Goal: Task Accomplishment & Management: Manage account settings

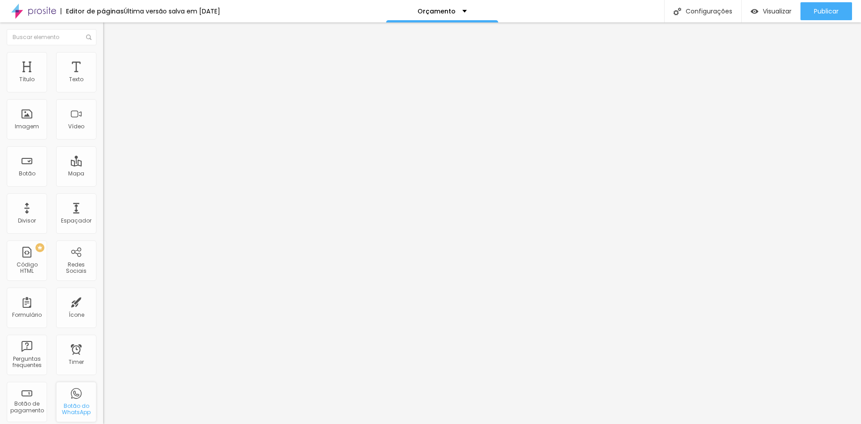
click at [74, 407] on div "Botão do WhatsApp" at bounding box center [75, 409] width 35 height 13
click at [65, 403] on div "Botão do WhatsApp" at bounding box center [75, 409] width 35 height 13
click at [718, 11] on div "Configurações" at bounding box center [702, 11] width 77 height 22
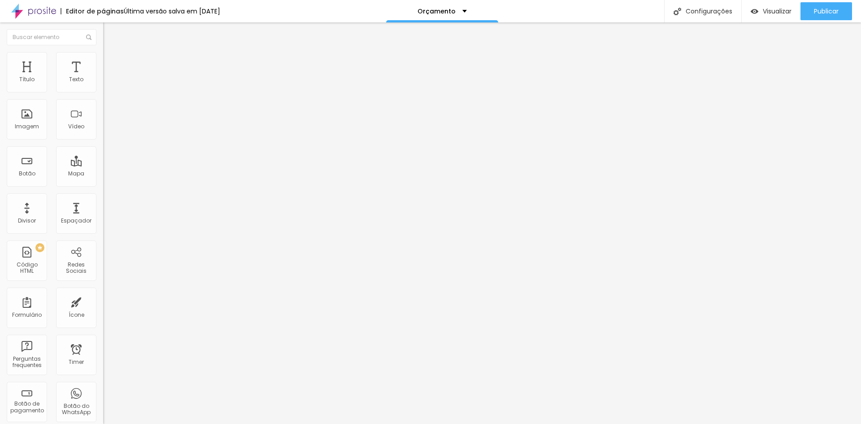
click at [69, 315] on div "Ícone" at bounding box center [77, 315] width 16 height 6
click at [713, 12] on div "Configurações" at bounding box center [702, 11] width 77 height 22
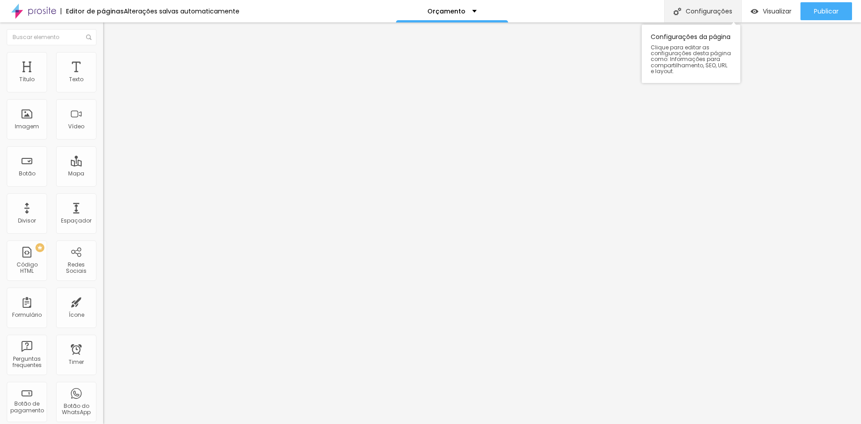
click at [703, 11] on div "Configurações" at bounding box center [702, 11] width 77 height 22
type input "Contato"
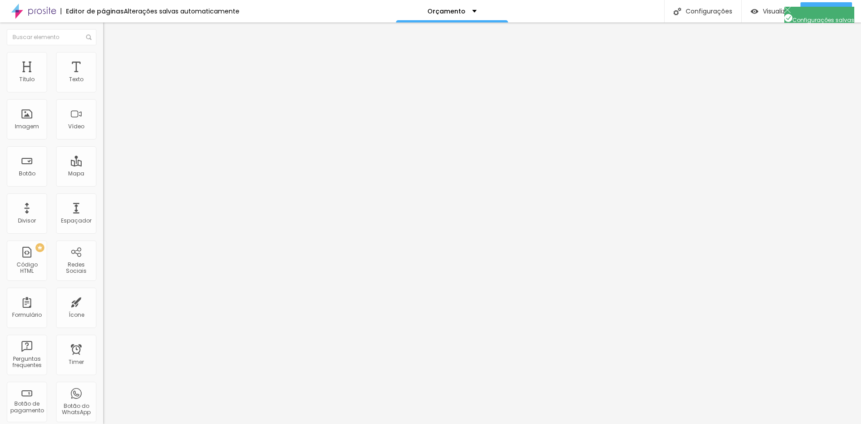
click at [103, 59] on li "Estilo" at bounding box center [154, 56] width 103 height 9
click at [103, 61] on li "Avançado" at bounding box center [154, 65] width 103 height 9
click at [111, 53] on span "Conteúdo" at bounding box center [125, 49] width 28 height 8
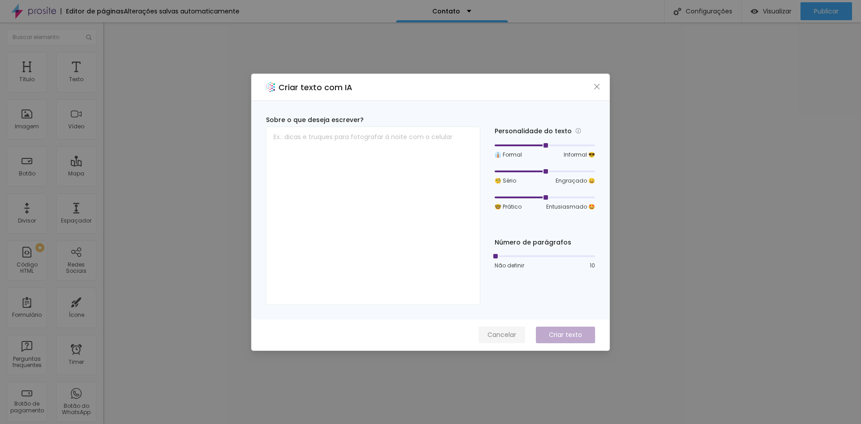
click at [512, 332] on span "Cancelar" at bounding box center [501, 334] width 29 height 9
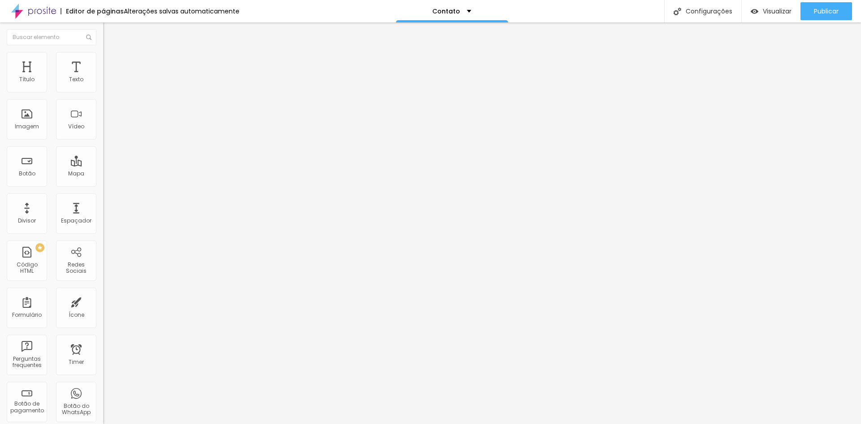
click at [110, 33] on img "button" at bounding box center [113, 32] width 7 height 7
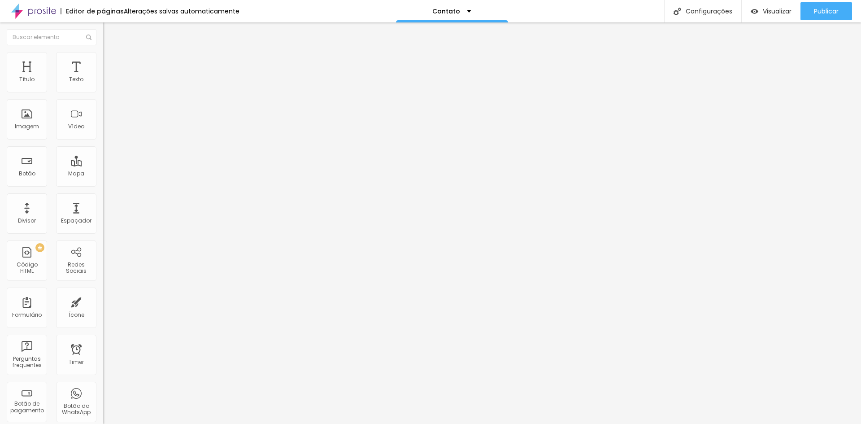
drag, startPoint x: 38, startPoint y: 183, endPoint x: 0, endPoint y: 182, distance: 37.7
paste input "wa.me/"
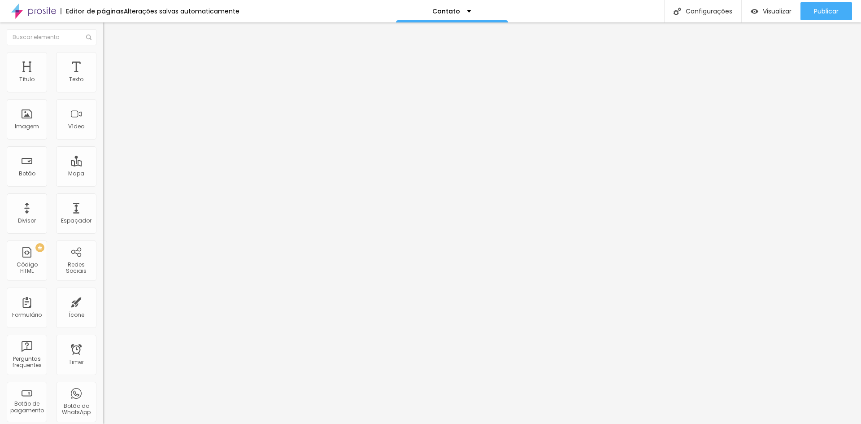
type input "https://wa.me/5547999355670"
click at [110, 34] on img "button" at bounding box center [113, 32] width 7 height 7
click at [111, 62] on span "Estilo" at bounding box center [118, 58] width 14 height 8
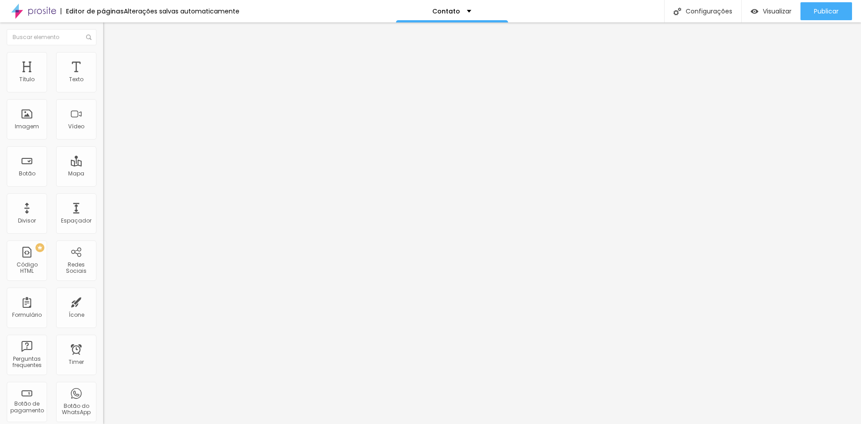
click at [103, 61] on li "Avançado" at bounding box center [154, 65] width 103 height 9
click at [103, 52] on li "Conteúdo" at bounding box center [154, 47] width 103 height 9
click at [103, 88] on img at bounding box center [106, 86] width 6 height 6
click at [103, 61] on li "Avançado" at bounding box center [154, 65] width 103 height 9
click at [103, 57] on img at bounding box center [107, 56] width 8 height 8
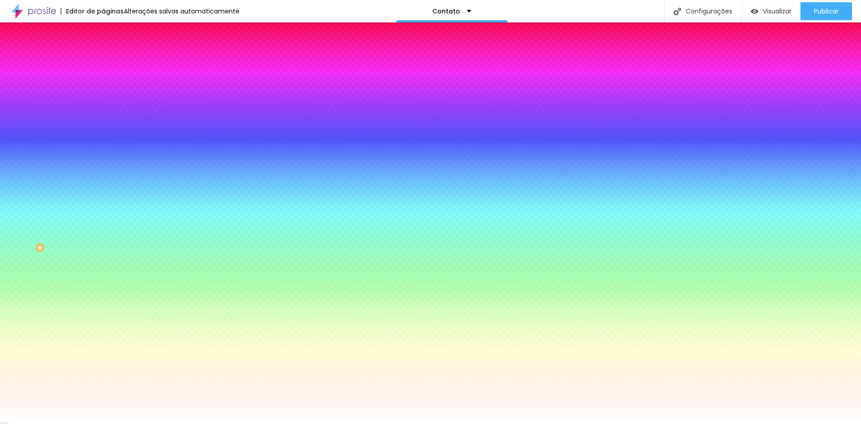
click at [111, 53] on span "Conteúdo" at bounding box center [125, 49] width 28 height 8
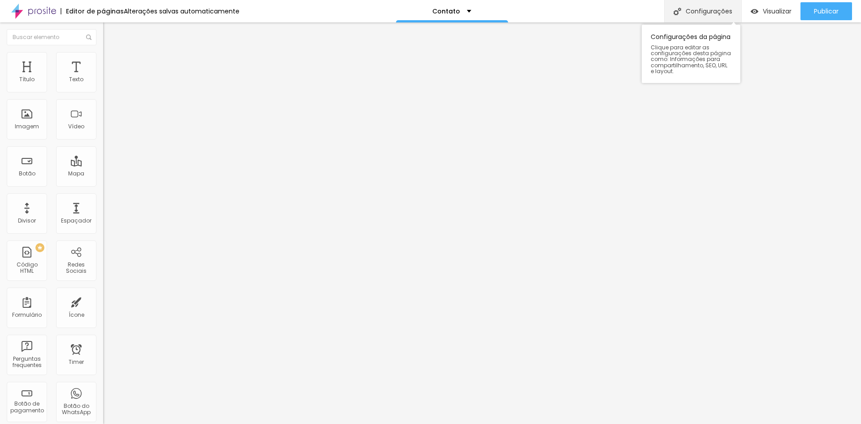
click at [700, 11] on div "Configurações" at bounding box center [702, 11] width 77 height 22
drag, startPoint x: 593, startPoint y: 50, endPoint x: 89, endPoint y: 93, distance: 505.9
click at [103, 93] on div at bounding box center [154, 93] width 103 height 7
click at [103, 90] on img at bounding box center [106, 93] width 6 height 6
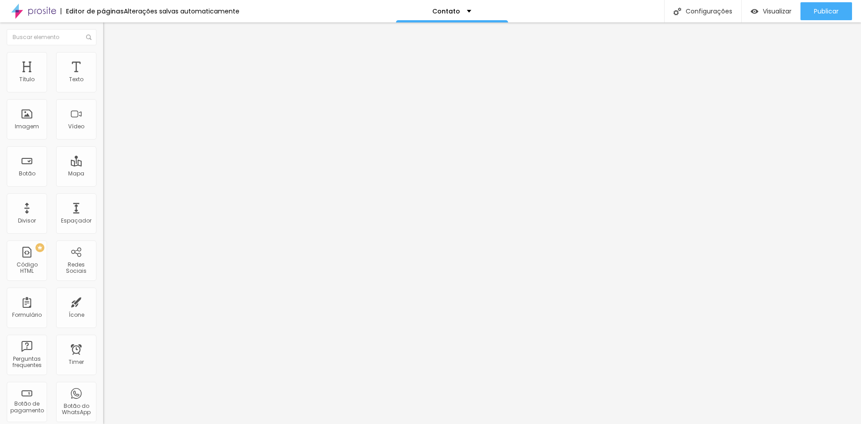
click at [103, 89] on img at bounding box center [106, 86] width 6 height 6
click at [103, 82] on img at bounding box center [106, 78] width 6 height 6
click at [103, 184] on div "Editar Seção Conteúdo Estilo Avançado Modo Encaixotado Encaixotado Completo" at bounding box center [154, 222] width 103 height 401
click at [111, 62] on span "Estilo" at bounding box center [118, 58] width 14 height 8
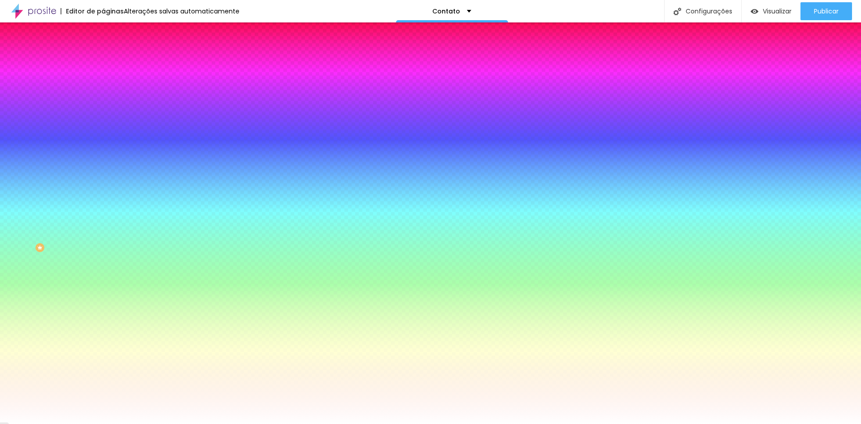
click at [103, 52] on li "Conteúdo" at bounding box center [154, 47] width 103 height 9
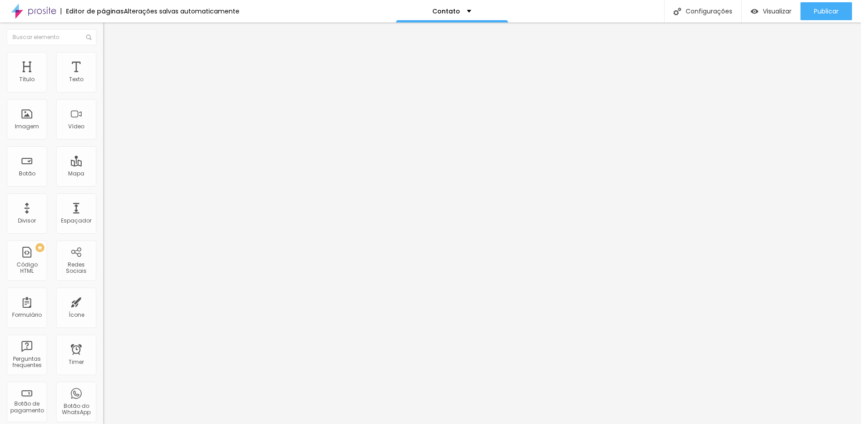
click at [103, 61] on img at bounding box center [107, 65] width 8 height 8
click at [111, 53] on span "Conteúdo" at bounding box center [125, 49] width 28 height 8
click at [110, 34] on img "button" at bounding box center [113, 32] width 7 height 7
click at [103, 55] on ul "Conteúdo Estilo Avançado" at bounding box center [154, 56] width 103 height 27
click at [103, 57] on li "Estilo" at bounding box center [154, 56] width 103 height 9
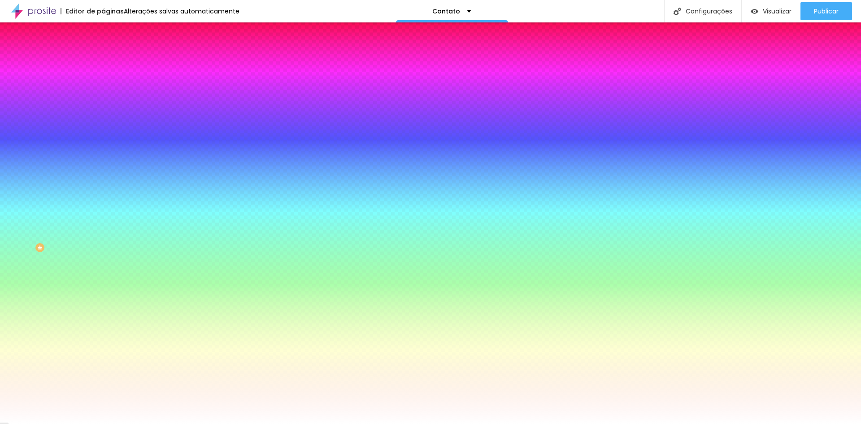
type input "10"
type input "15"
type input "21"
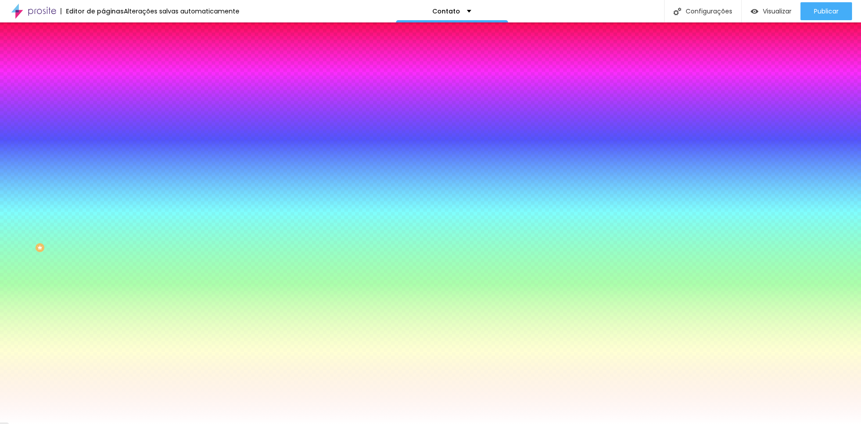
type input "21"
type input "41"
type input "63"
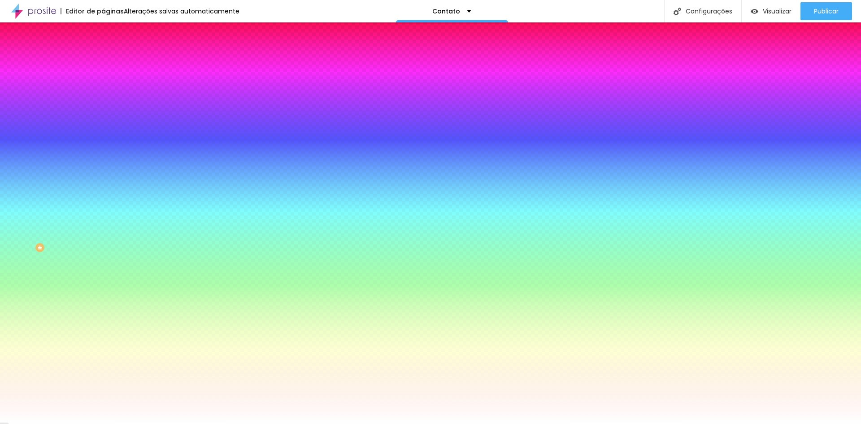
type input "100"
type input "155"
type input "200"
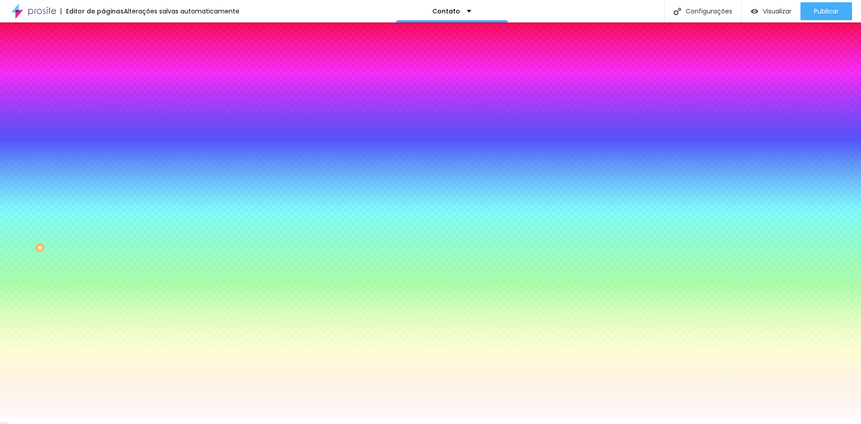
type input "200"
type input "148"
type input "59"
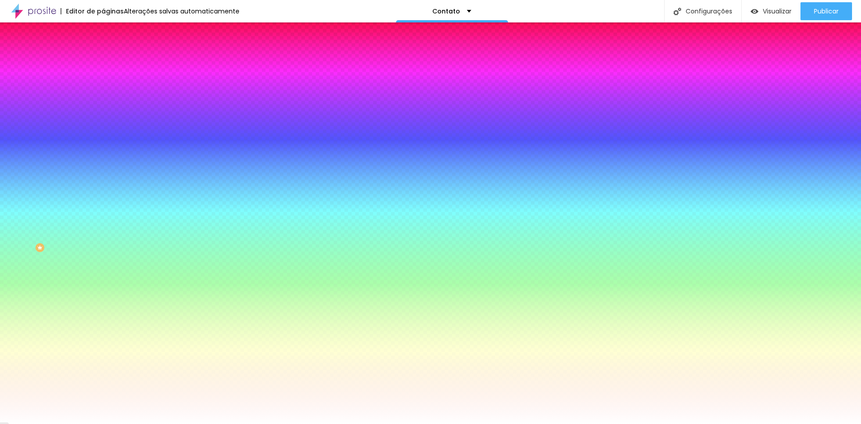
type input "0"
drag, startPoint x: 22, startPoint y: 108, endPoint x: 46, endPoint y: 95, distance: 27.1
click at [103, 199] on input "range" at bounding box center [132, 202] width 58 height 7
click at [111, 63] on span "Avançado" at bounding box center [126, 67] width 30 height 8
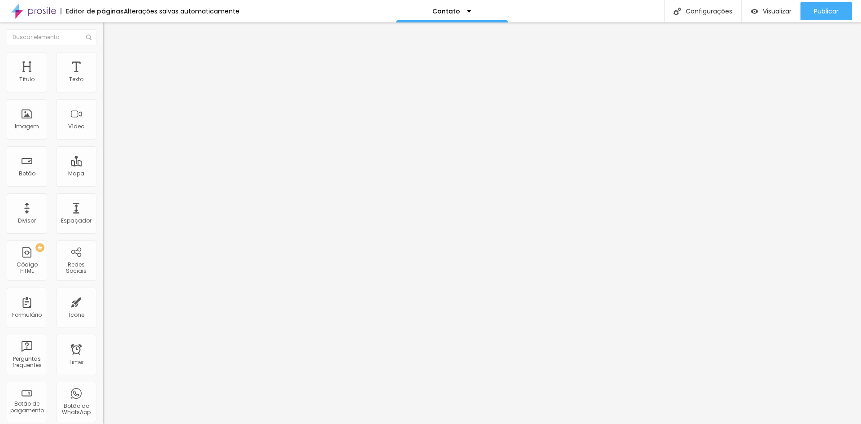
type input "45"
type input "40"
type input "35"
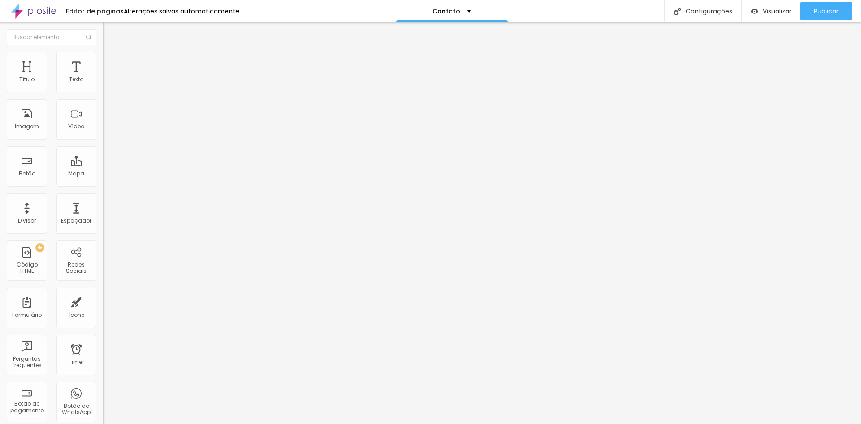
type input "35"
type input "15"
type input "5"
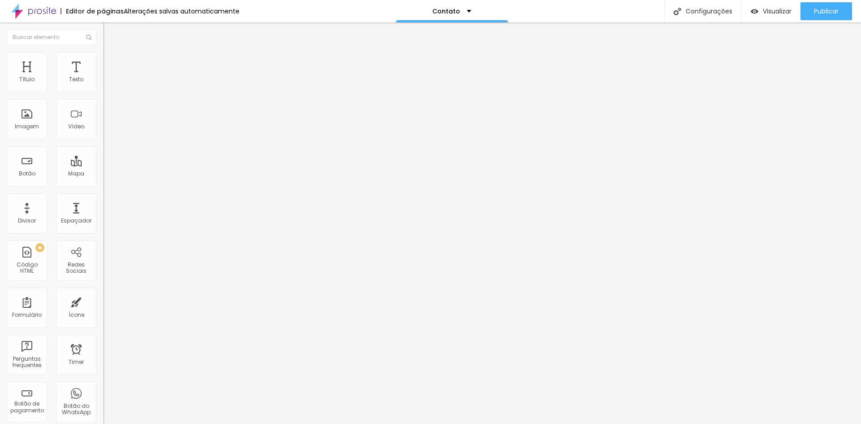
type input "0"
type input "5"
type input "25"
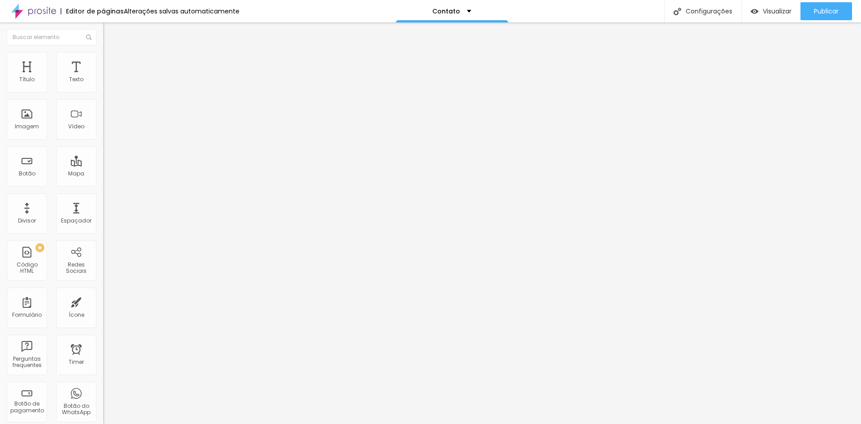
type input "25"
type input "50"
drag, startPoint x: 63, startPoint y: 90, endPoint x: 152, endPoint y: 87, distance: 88.4
click at [152, 174] on input "range" at bounding box center [132, 177] width 58 height 7
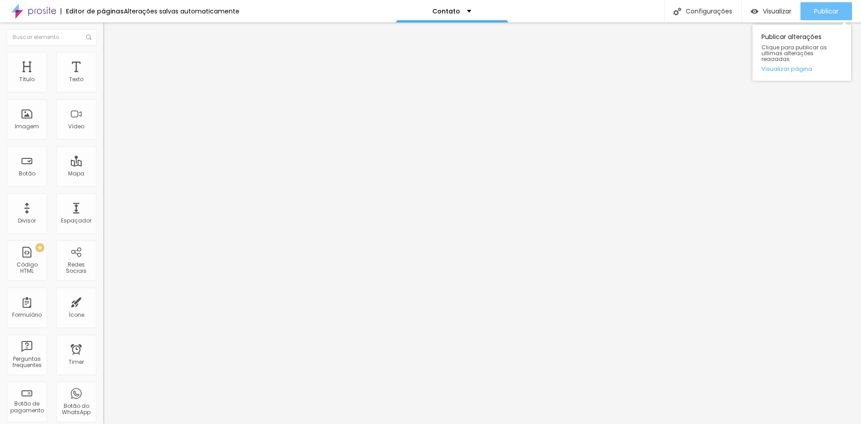
click at [805, 9] on button "Publicar" at bounding box center [826, 11] width 52 height 18
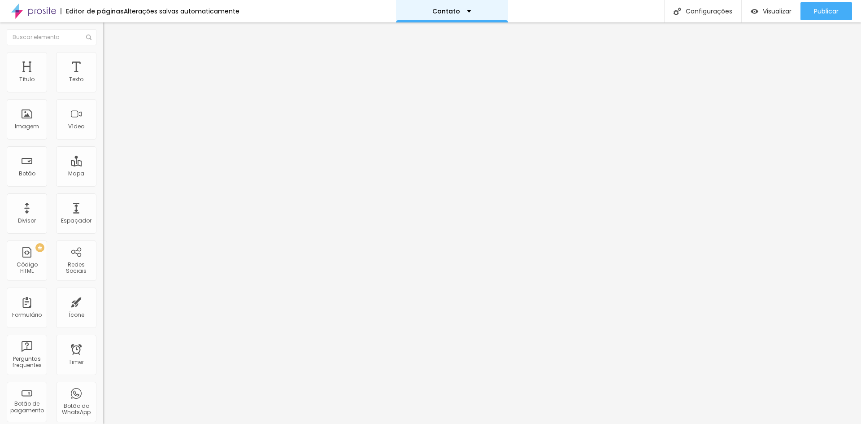
click at [447, 17] on div "Contato" at bounding box center [452, 11] width 112 height 22
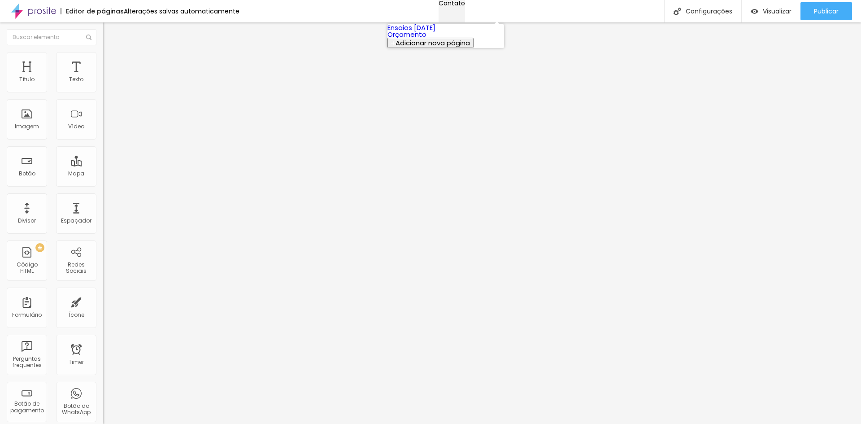
click at [447, 6] on div "Contato" at bounding box center [452, 3] width 26 height 6
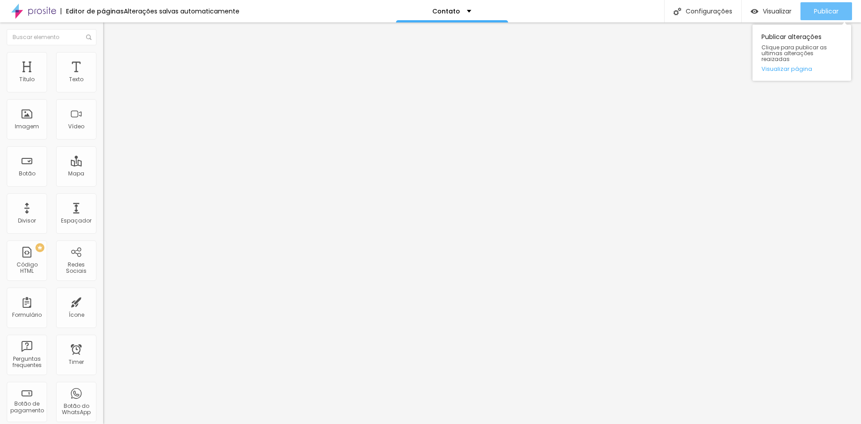
click at [831, 17] on div "Publicar" at bounding box center [826, 11] width 25 height 18
click at [97, 16] on div "Editor de páginas Alterações salvas automaticamente" at bounding box center [119, 11] width 239 height 22
click at [95, 12] on div "Editor de páginas" at bounding box center [92, 11] width 63 height 6
click at [35, 13] on img at bounding box center [33, 11] width 45 height 22
click at [41, 13] on img at bounding box center [33, 11] width 45 height 22
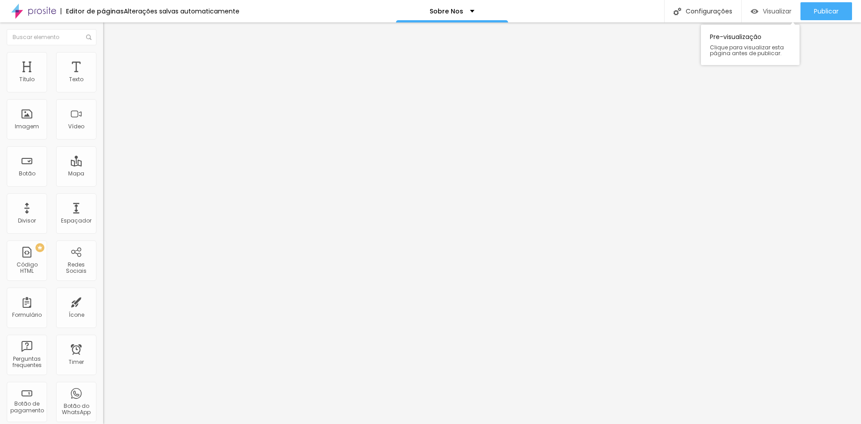
click at [758, 9] on div "Visualizar" at bounding box center [771, 12] width 41 height 8
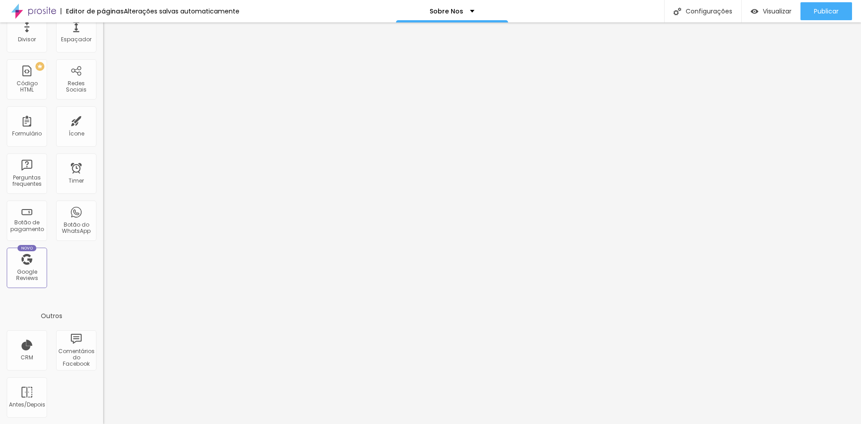
scroll to position [182, 0]
click at [33, 360] on div "CRM" at bounding box center [27, 357] width 13 height 6
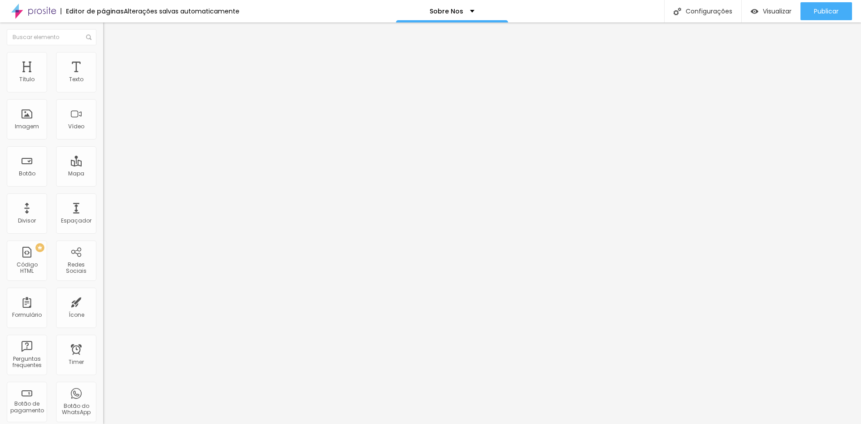
click at [110, 36] on img "button" at bounding box center [113, 32] width 7 height 7
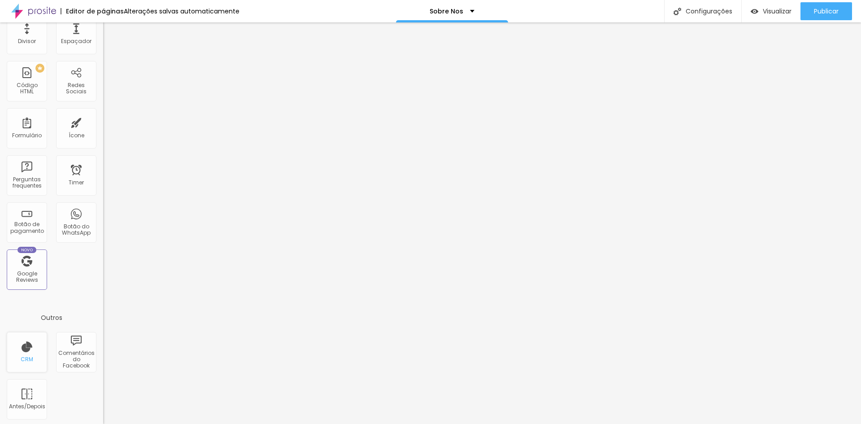
scroll to position [182, 0]
click at [26, 394] on div "Antes/Depois" at bounding box center [27, 397] width 40 height 40
click at [31, 402] on div "Antes/Depois" at bounding box center [26, 404] width 35 height 6
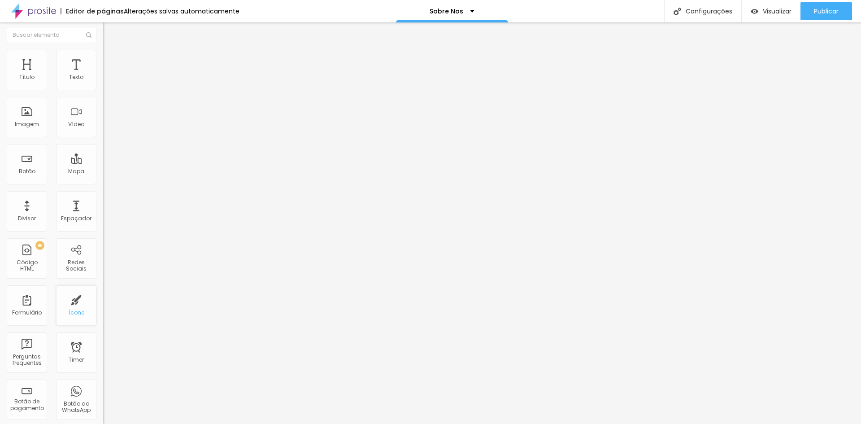
scroll to position [0, 0]
click at [49, 7] on img at bounding box center [33, 11] width 45 height 22
click at [44, 13] on img at bounding box center [33, 11] width 45 height 22
